Goal: Check status: Check status

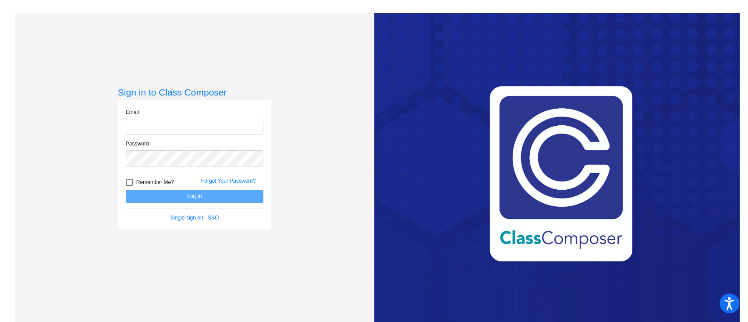
type input "[EMAIL_ADDRESS][DOMAIN_NAME]"
click at [206, 199] on button "Log In" at bounding box center [195, 196] width 138 height 13
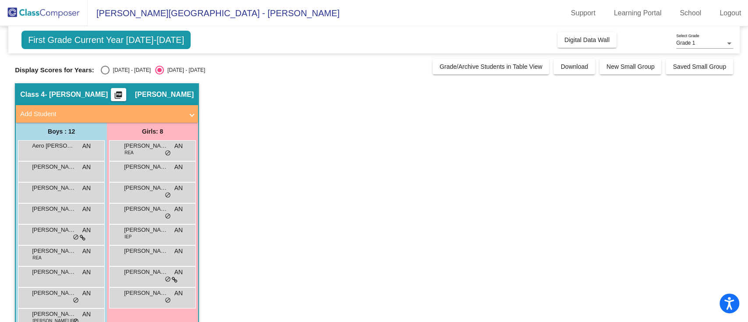
click at [106, 70] on div "Select an option" at bounding box center [105, 70] width 9 height 9
click at [105, 74] on input "[DATE] - [DATE]" at bounding box center [105, 74] width 0 height 0
radio input "true"
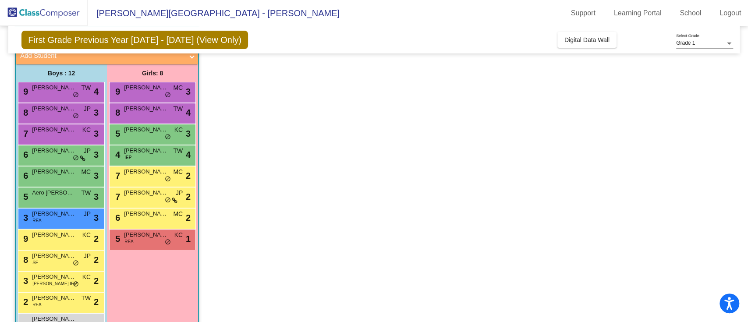
scroll to position [84, 0]
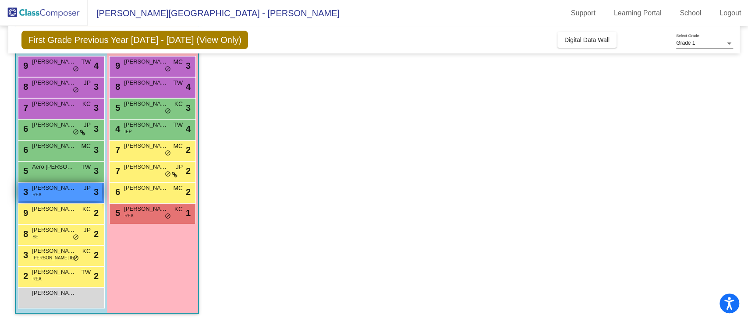
click at [52, 193] on div "3 [PERSON_NAME] [PERSON_NAME] lock do_not_disturb_alt 3" at bounding box center [60, 192] width 84 height 18
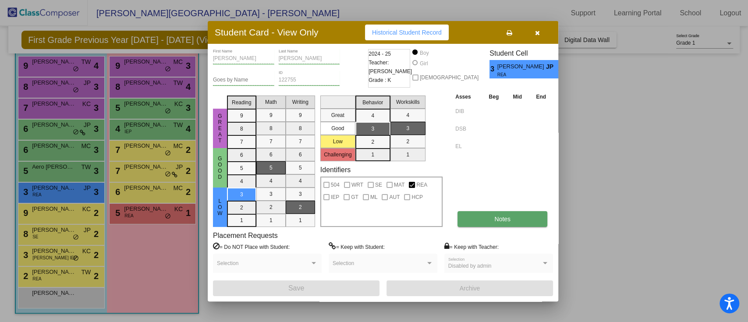
click at [504, 219] on span "Notes" at bounding box center [502, 219] width 16 height 7
